Goal: Information Seeking & Learning: Learn about a topic

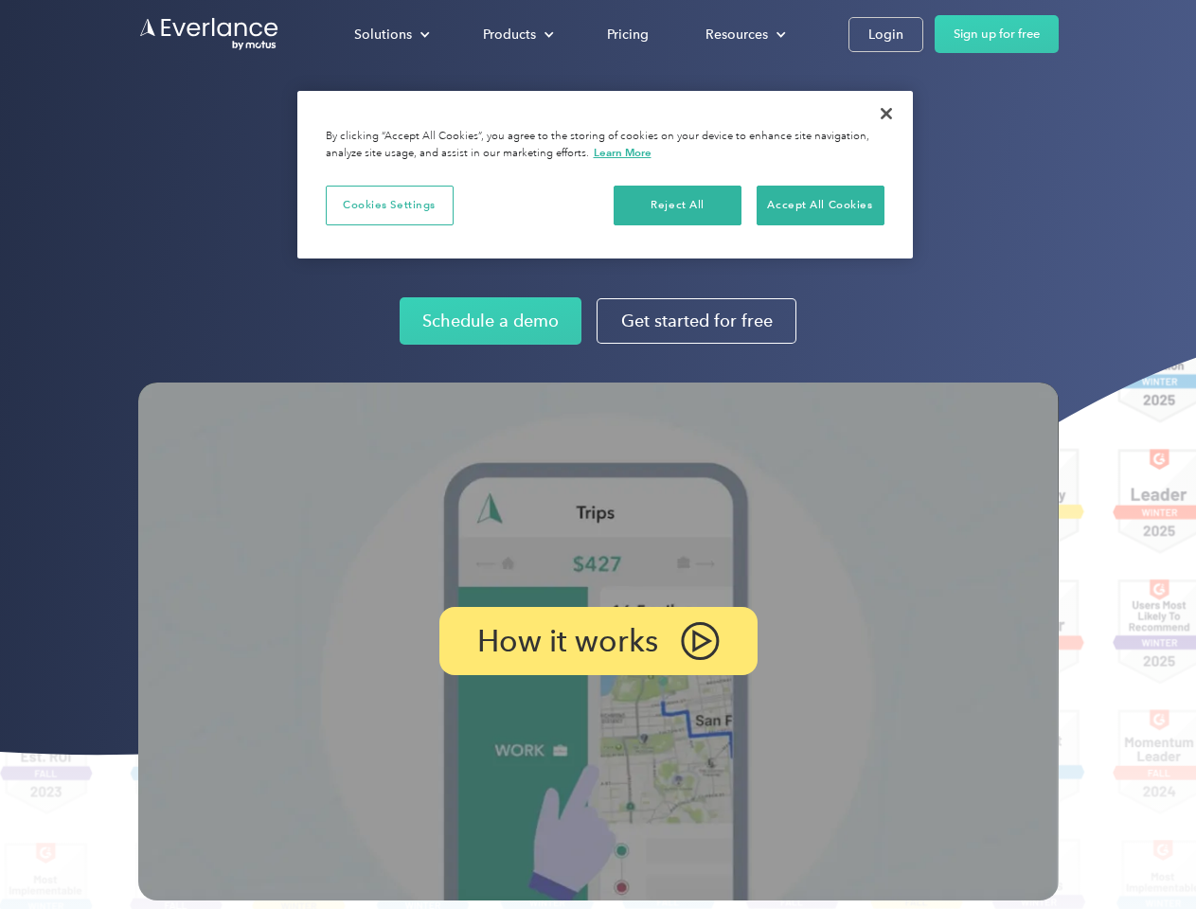
click at [598, 455] on img at bounding box center [598, 642] width 921 height 518
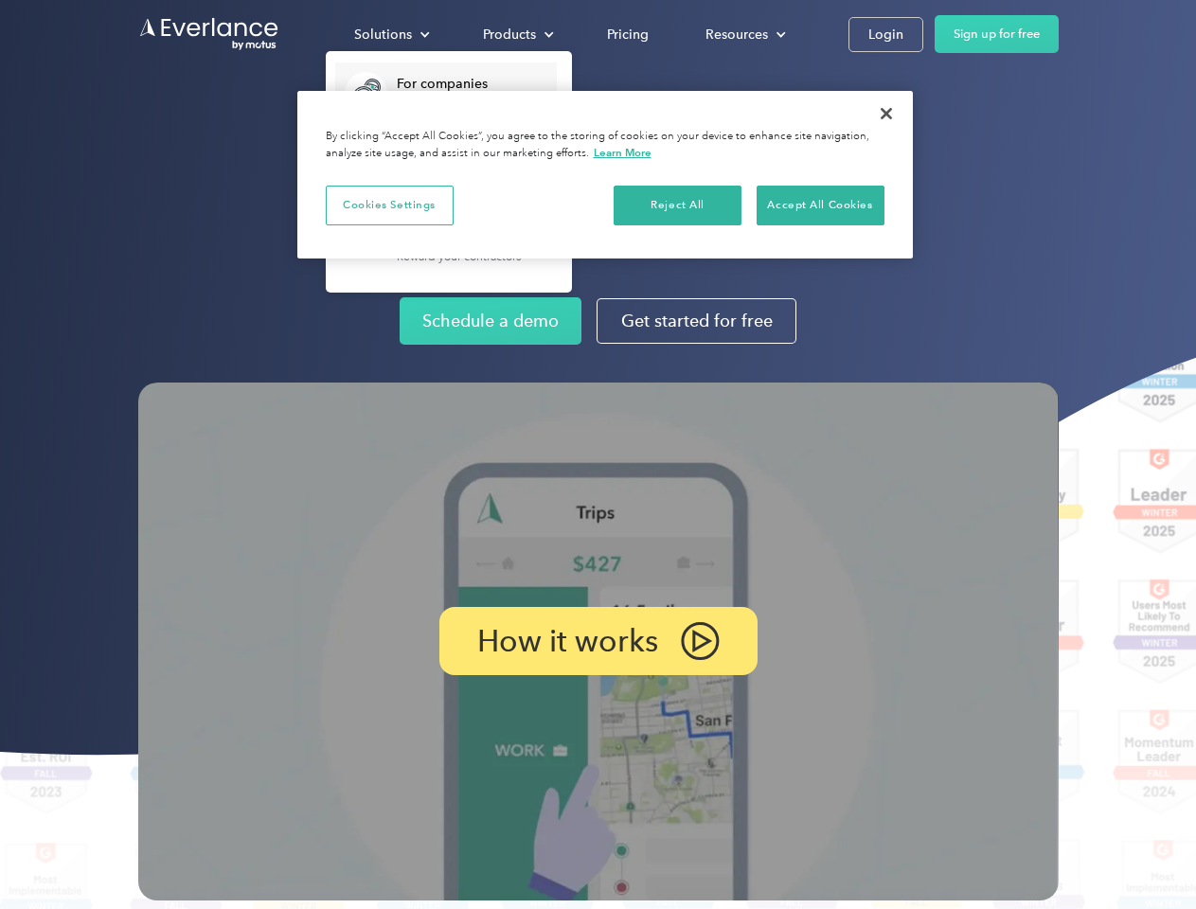
click at [391, 34] on div "Solutions" at bounding box center [383, 35] width 58 height 24
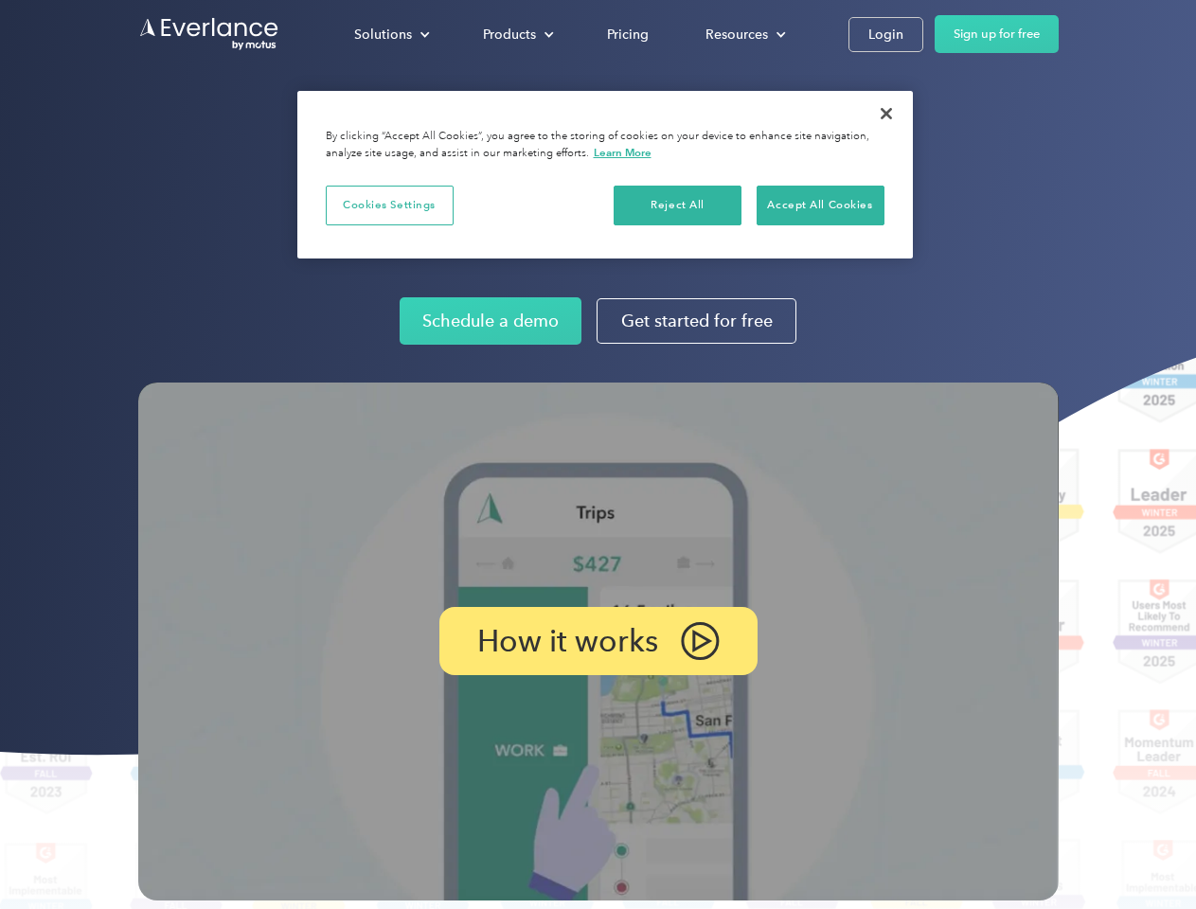
click at [516, 34] on div "Products" at bounding box center [509, 35] width 53 height 24
click at [744, 34] on div "Resources" at bounding box center [737, 35] width 63 height 24
click at [598, 641] on p "How it works" at bounding box center [567, 641] width 181 height 23
click at [389, 205] on button "Cookies Settings" at bounding box center [390, 206] width 128 height 40
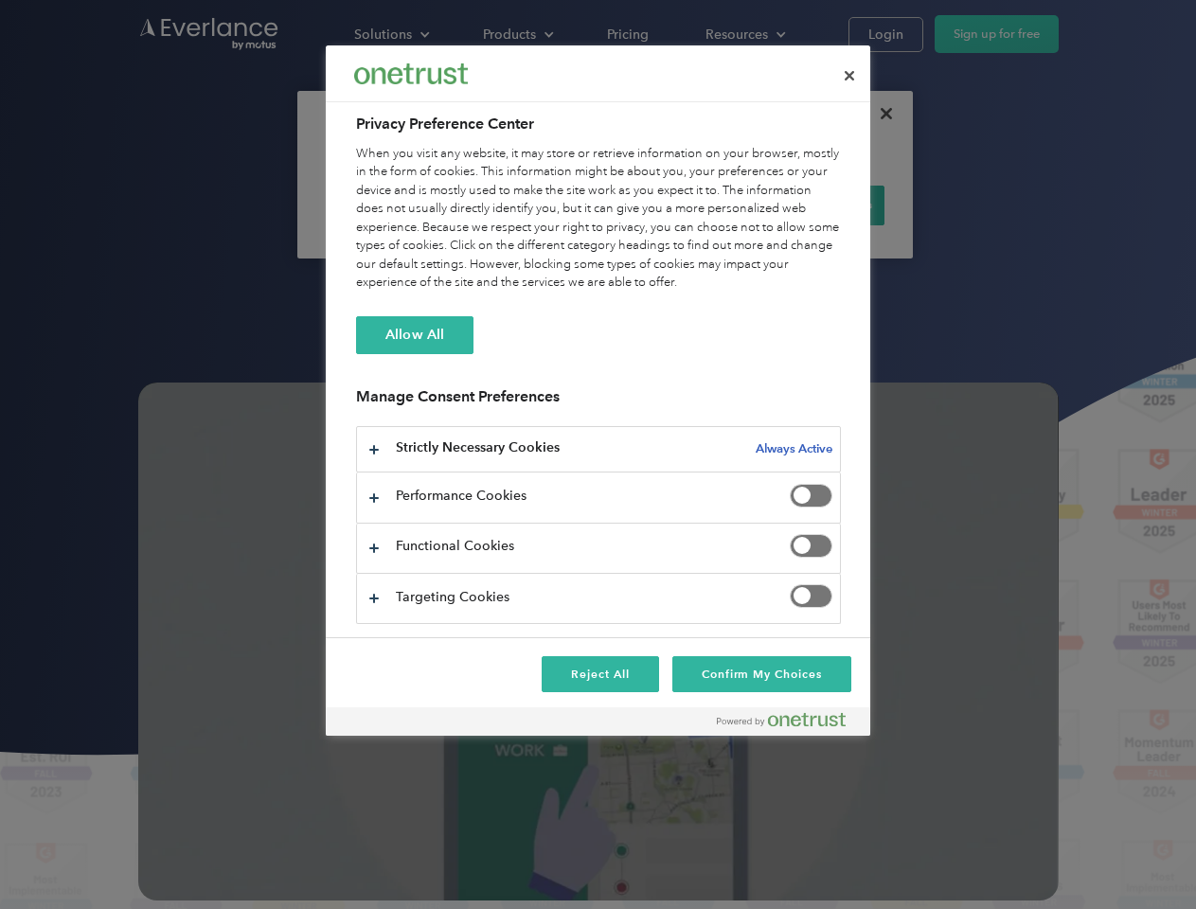
click at [678, 205] on div "When you visit any website, it may store or retrieve information on your browse…" at bounding box center [598, 219] width 485 height 148
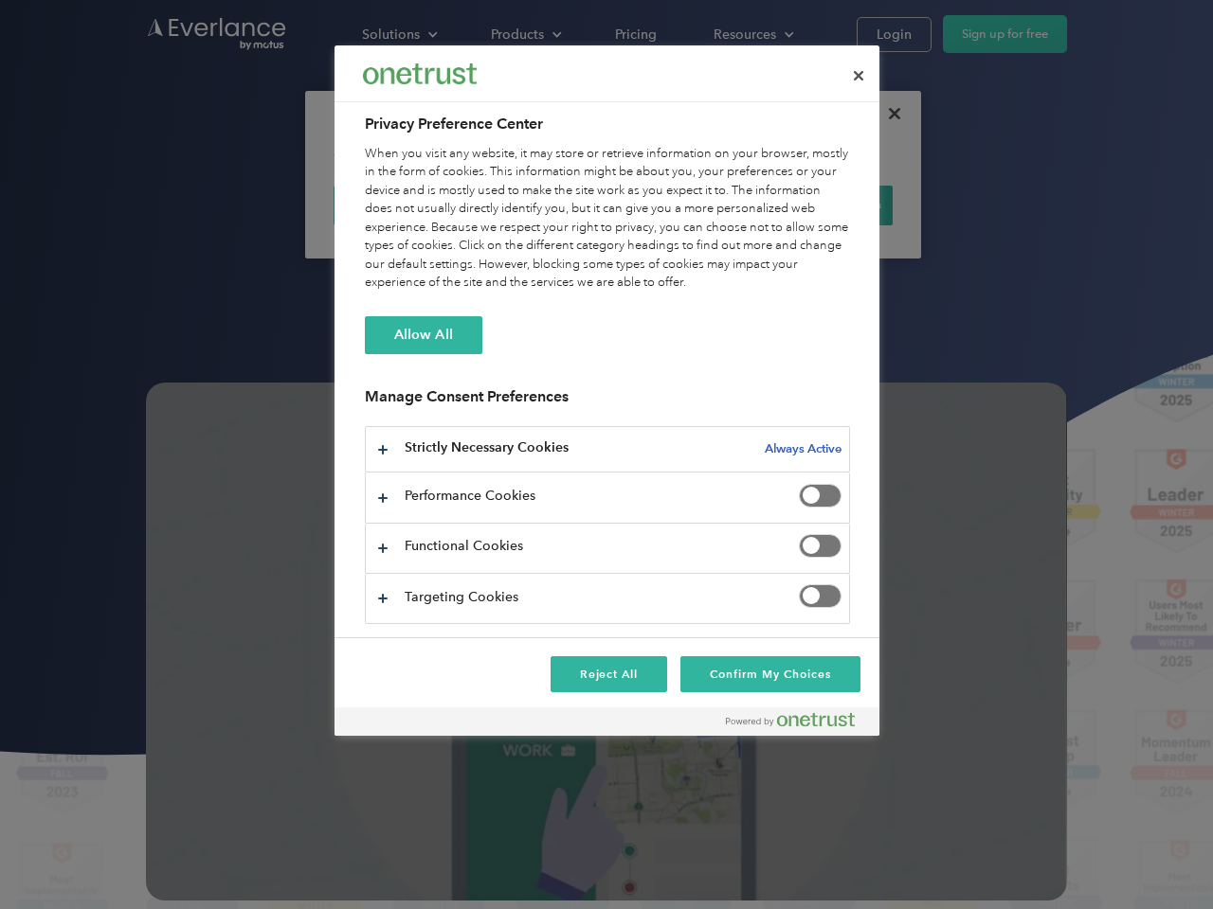
click at [820, 205] on div "When you visit any website, it may store or retrieve information on your browse…" at bounding box center [607, 219] width 485 height 148
click at [887, 114] on div at bounding box center [606, 454] width 1213 height 909
